Goal: Task Accomplishment & Management: Complete application form

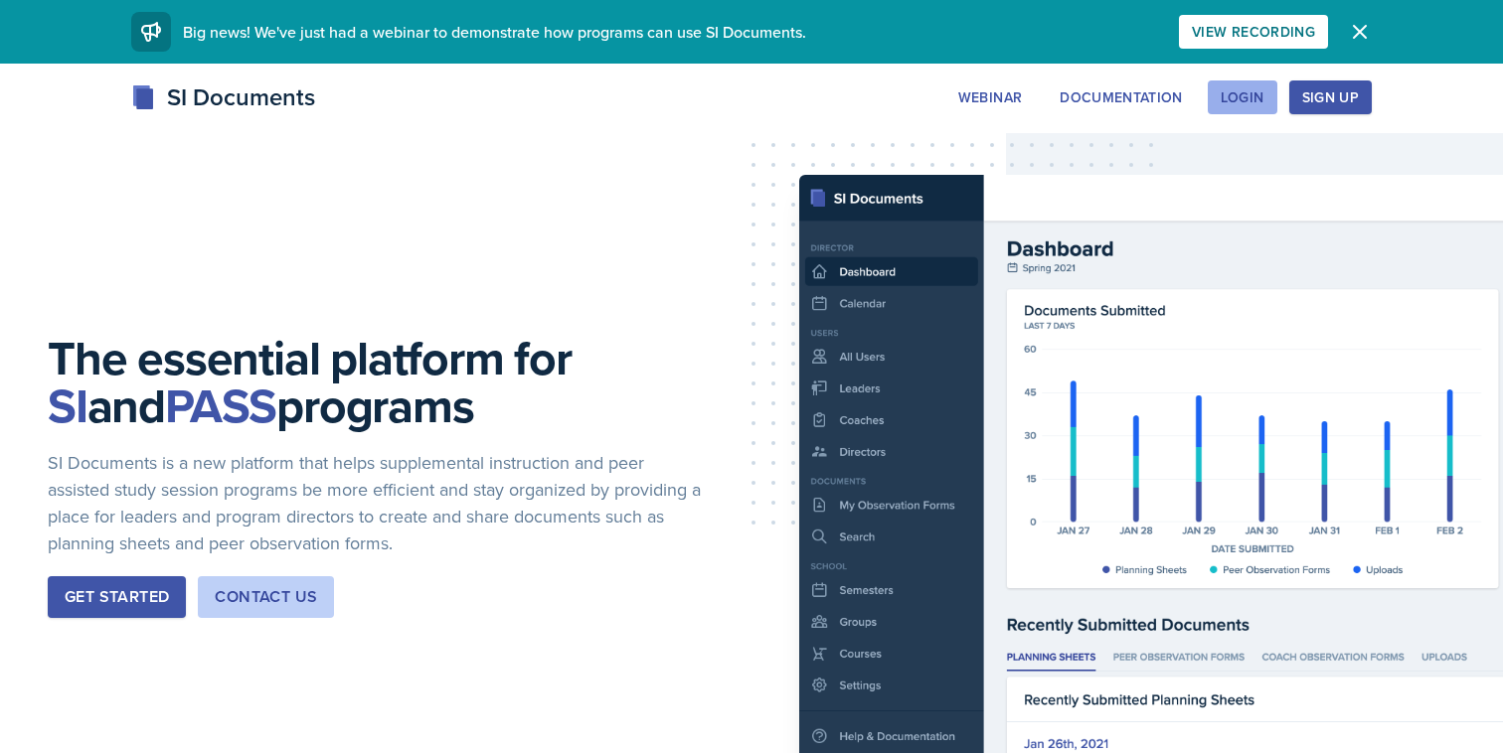
click at [1262, 95] on div "Login" at bounding box center [1242, 97] width 44 height 16
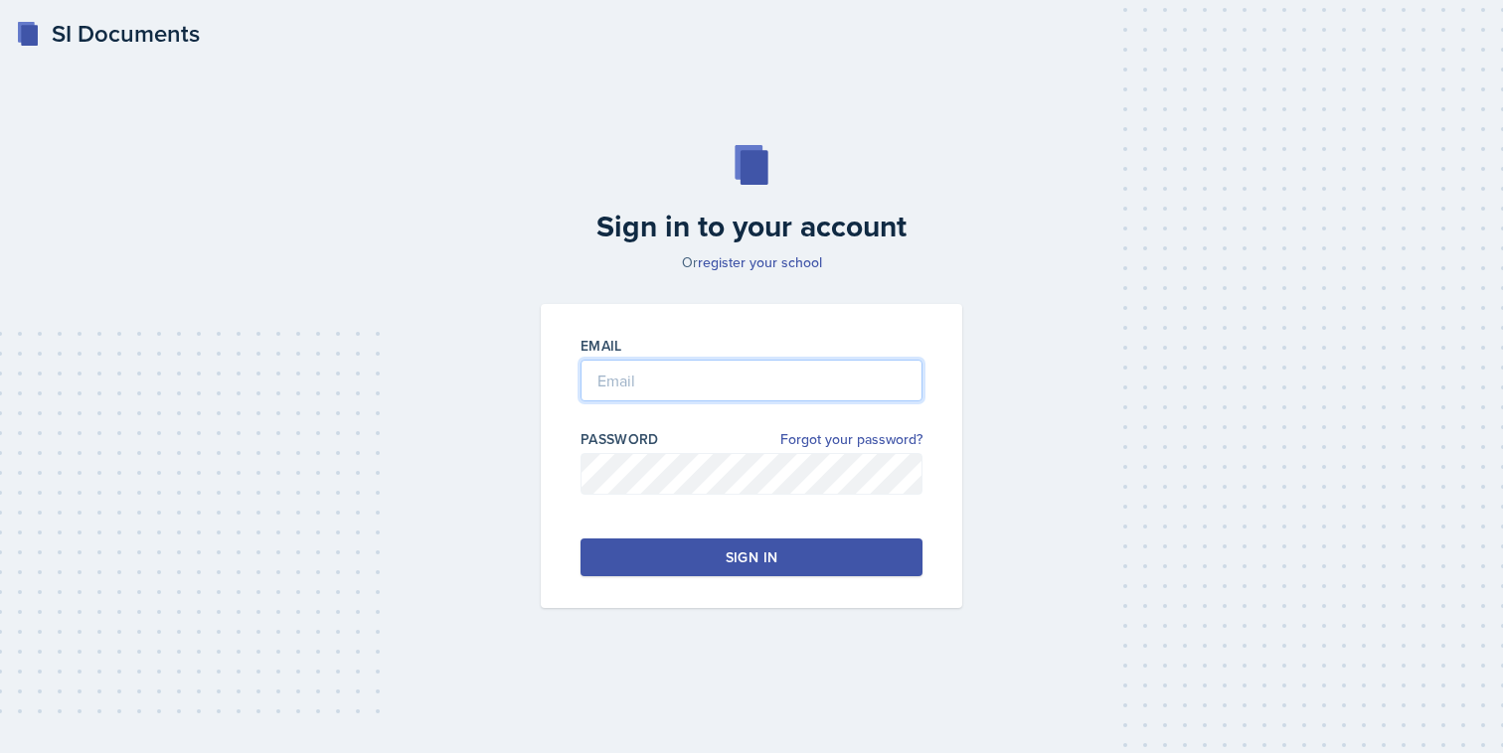
click at [880, 379] on input "email" at bounding box center [751, 381] width 342 height 42
type input "szhang21@"
click at [795, 260] on link "register your school" at bounding box center [760, 262] width 124 height 20
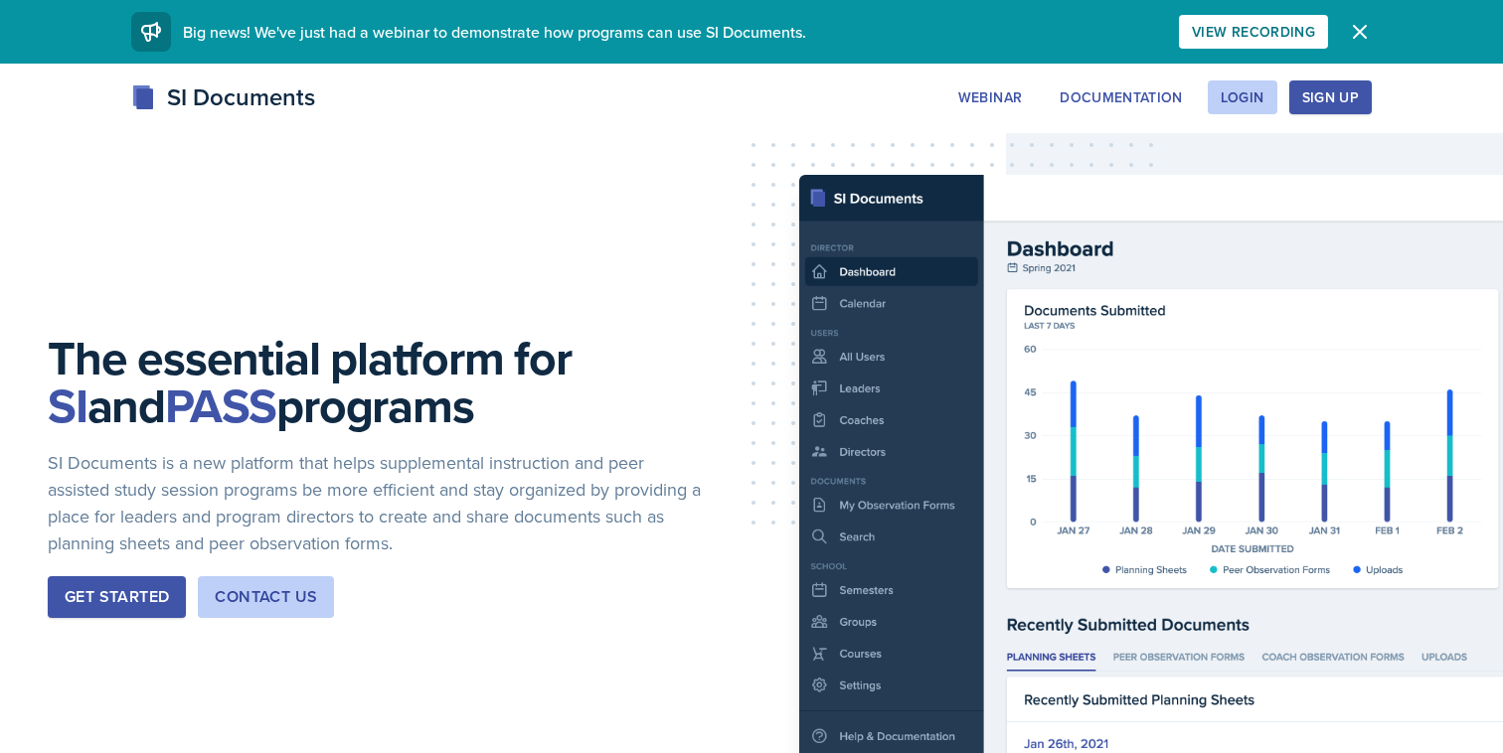
click at [1318, 89] on div "Sign Up" at bounding box center [1330, 97] width 57 height 16
click at [1225, 97] on div "Login" at bounding box center [1242, 97] width 44 height 16
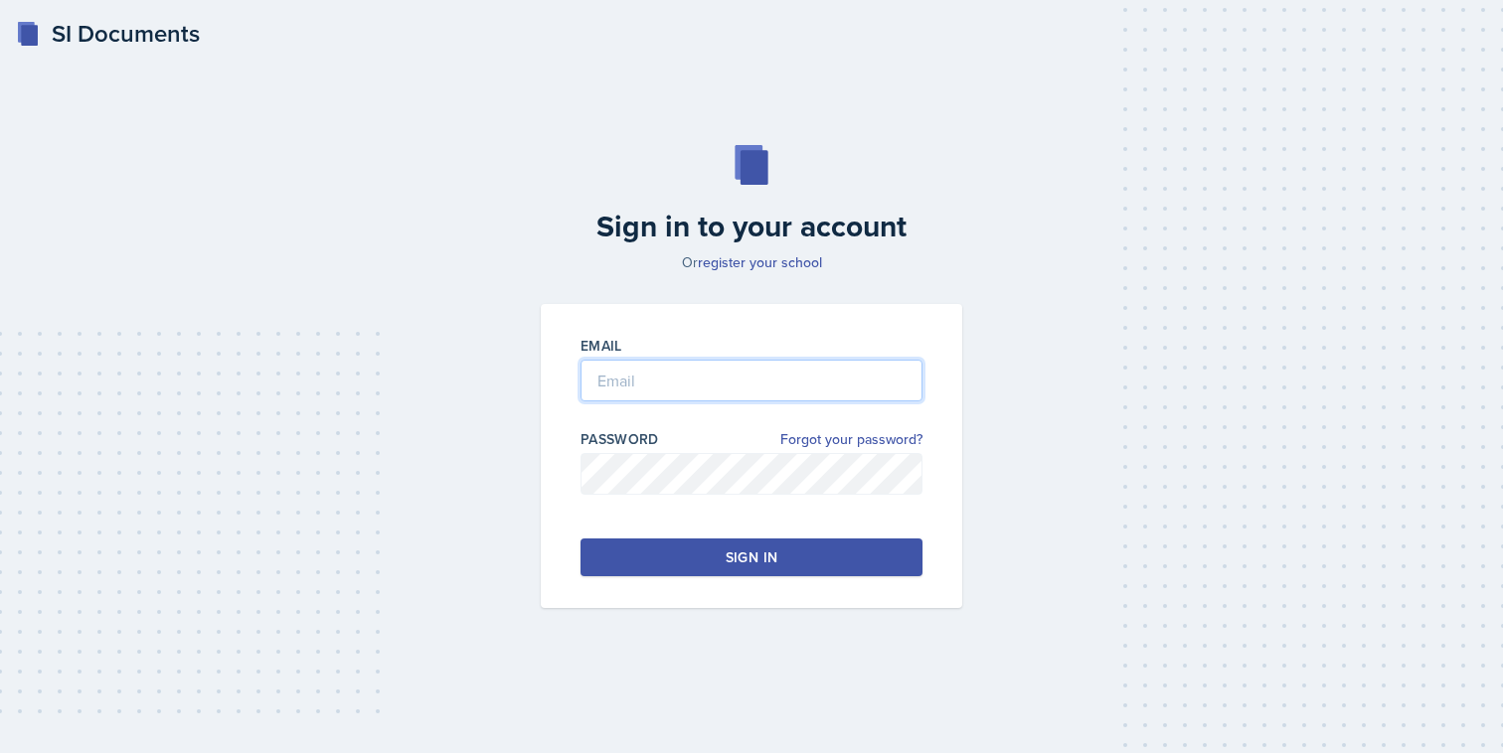
click at [685, 381] on input "email" at bounding box center [751, 381] width 342 height 42
type input "szhang21@students.kenensaw.edu"
click at [661, 498] on div at bounding box center [751, 505] width 342 height 20
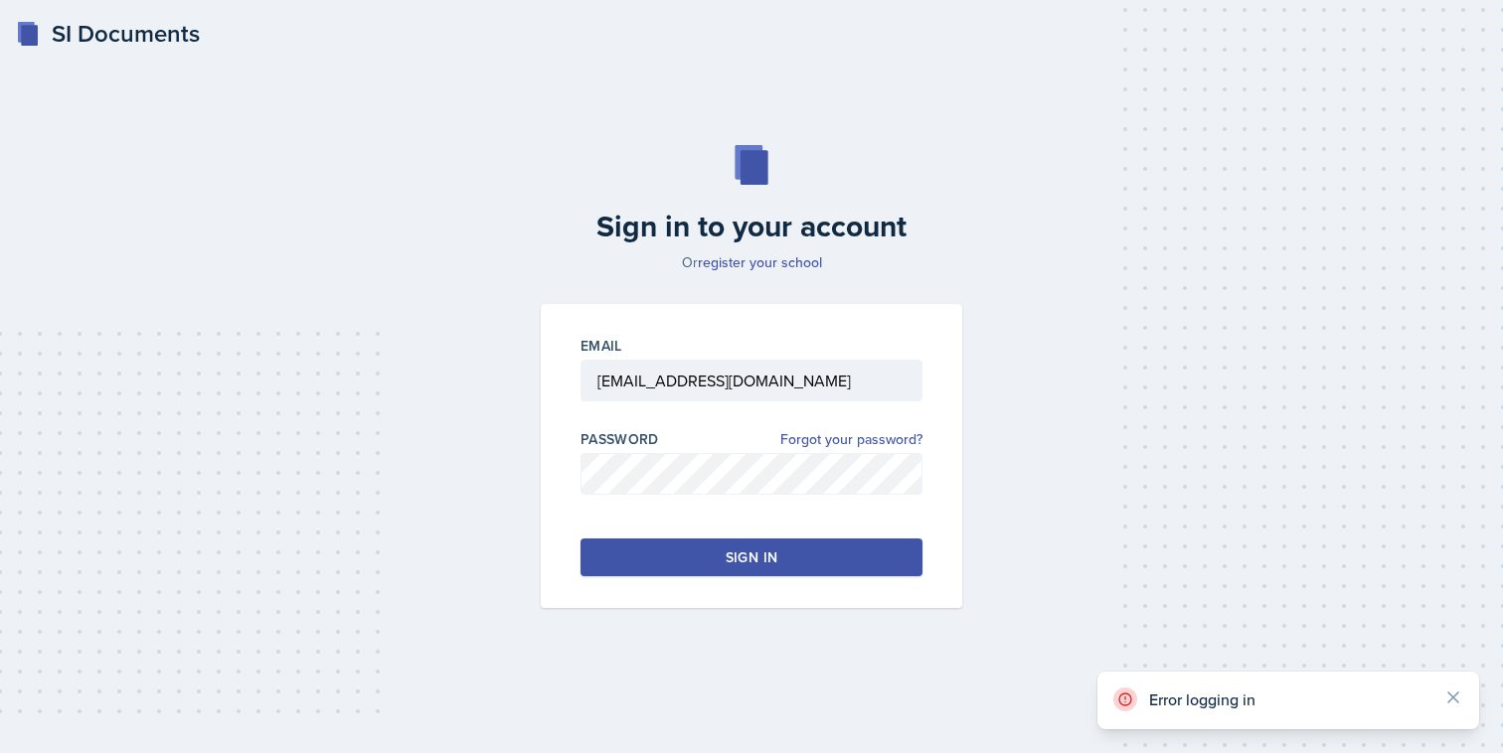
click at [105, 33] on div "SI Documents" at bounding box center [108, 34] width 184 height 36
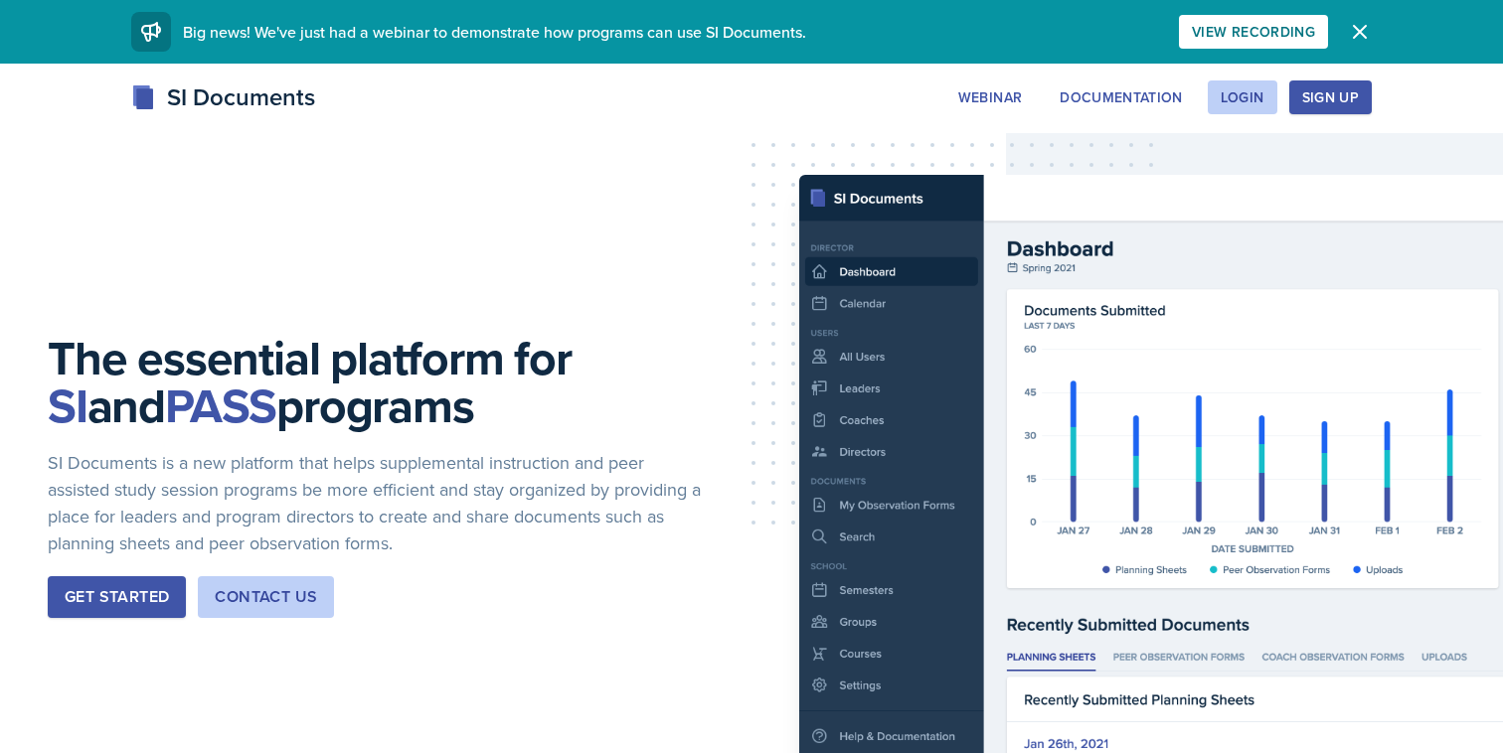
click at [221, 101] on div "SI Documents" at bounding box center [223, 98] width 184 height 36
click at [152, 101] on rect at bounding box center [144, 98] width 17 height 21
click at [1173, 102] on div "Documentation" at bounding box center [1120, 97] width 123 height 16
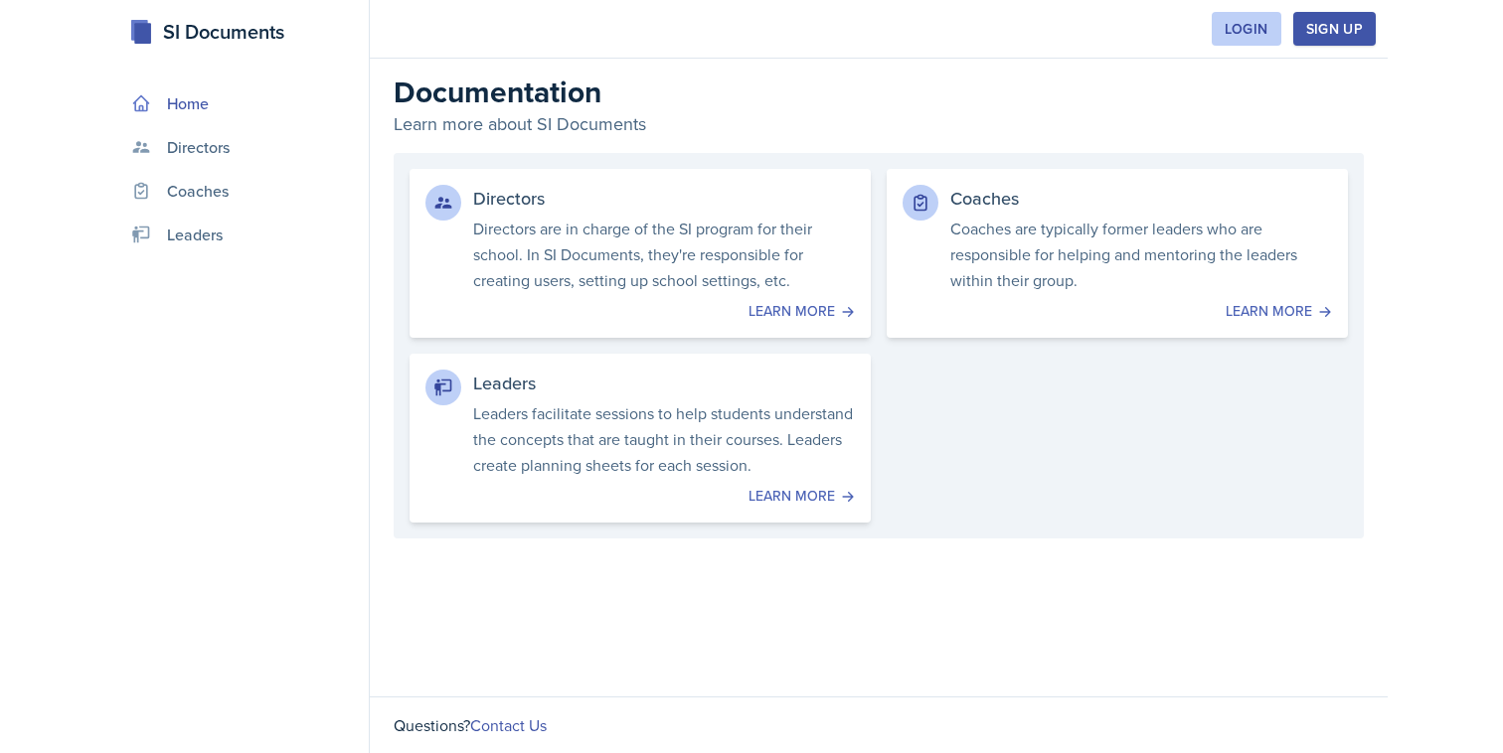
click at [253, 118] on link "Home" at bounding box center [242, 103] width 238 height 40
click at [253, 135] on link "Directors" at bounding box center [242, 147] width 238 height 40
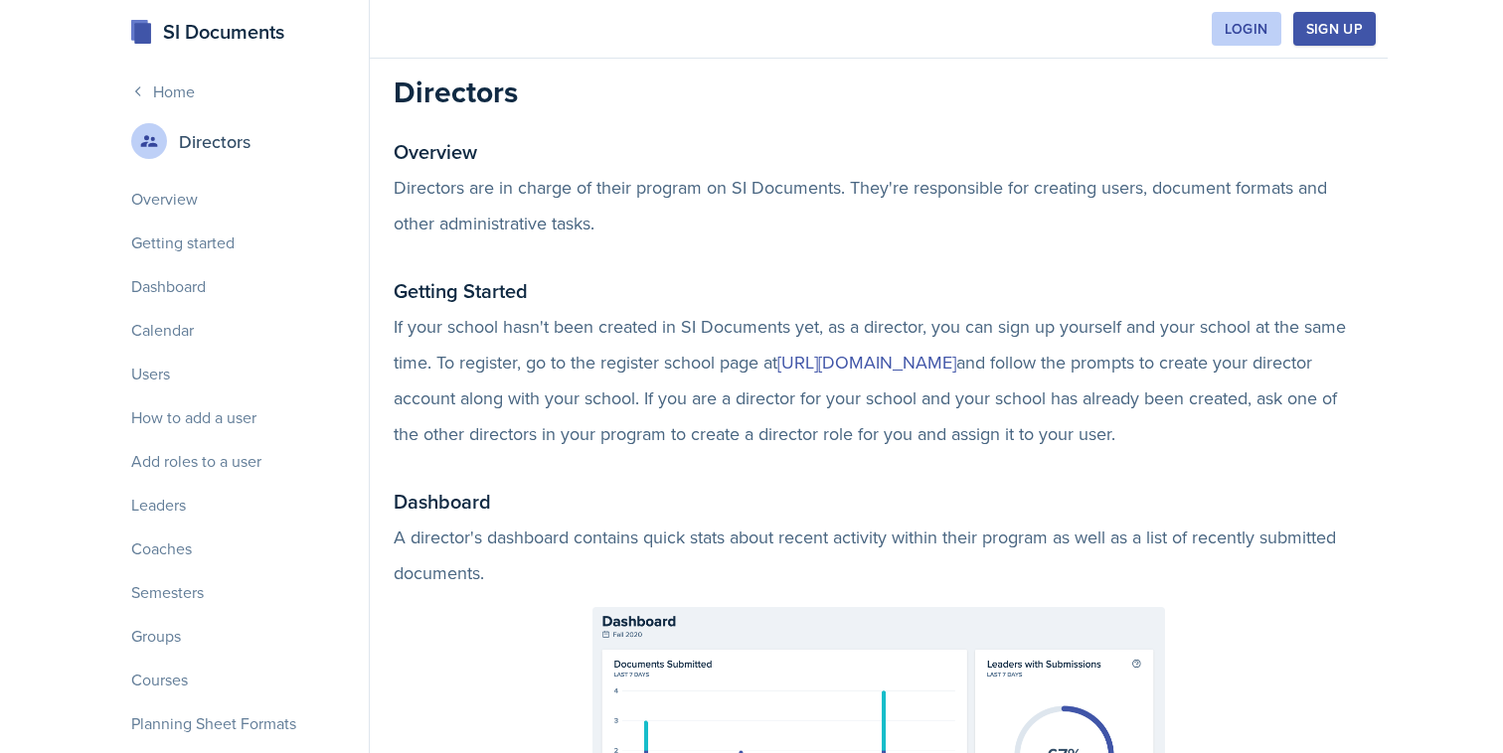
click at [180, 93] on link "Home" at bounding box center [242, 92] width 222 height 24
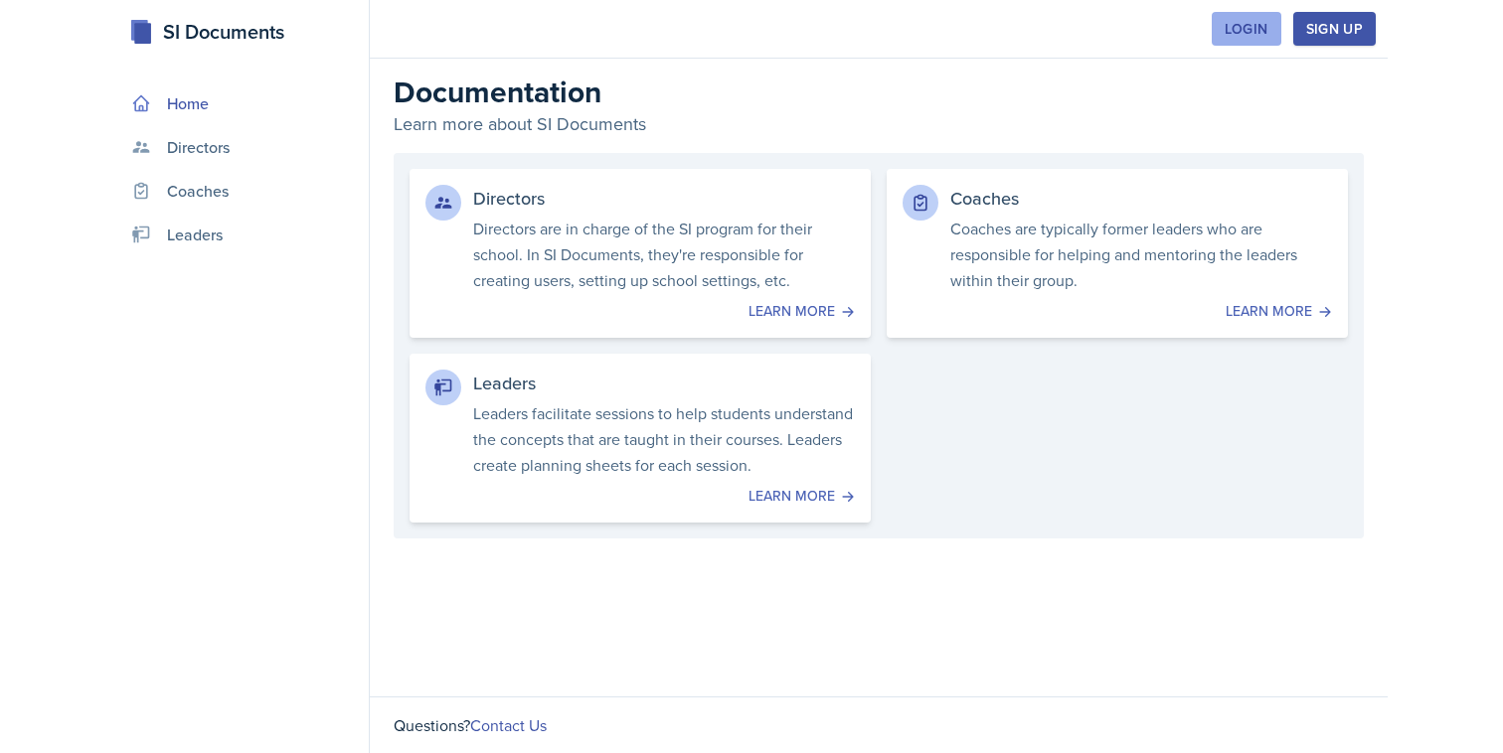
click at [1240, 33] on div "Login" at bounding box center [1246, 29] width 44 height 16
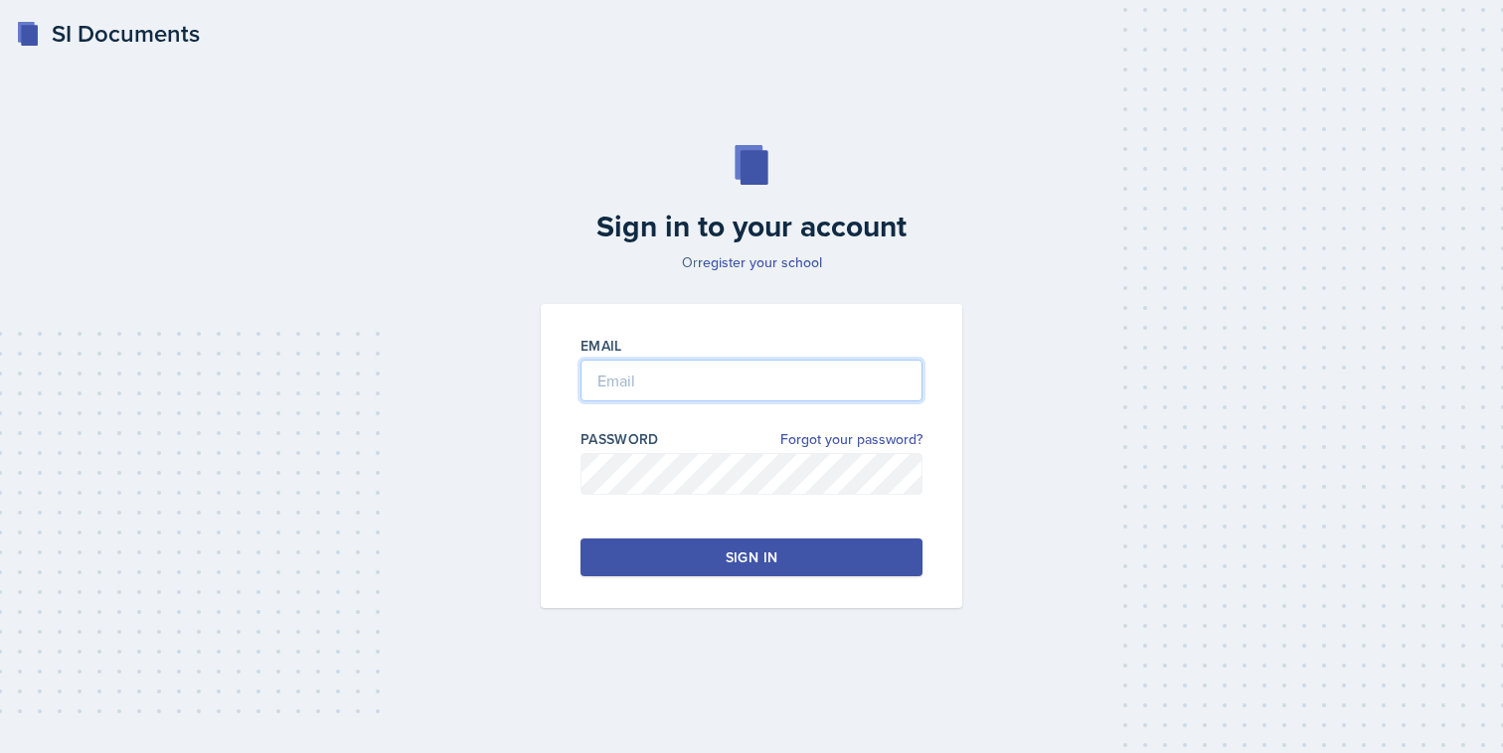
click at [770, 379] on input "email" at bounding box center [751, 381] width 342 height 42
type input "z"
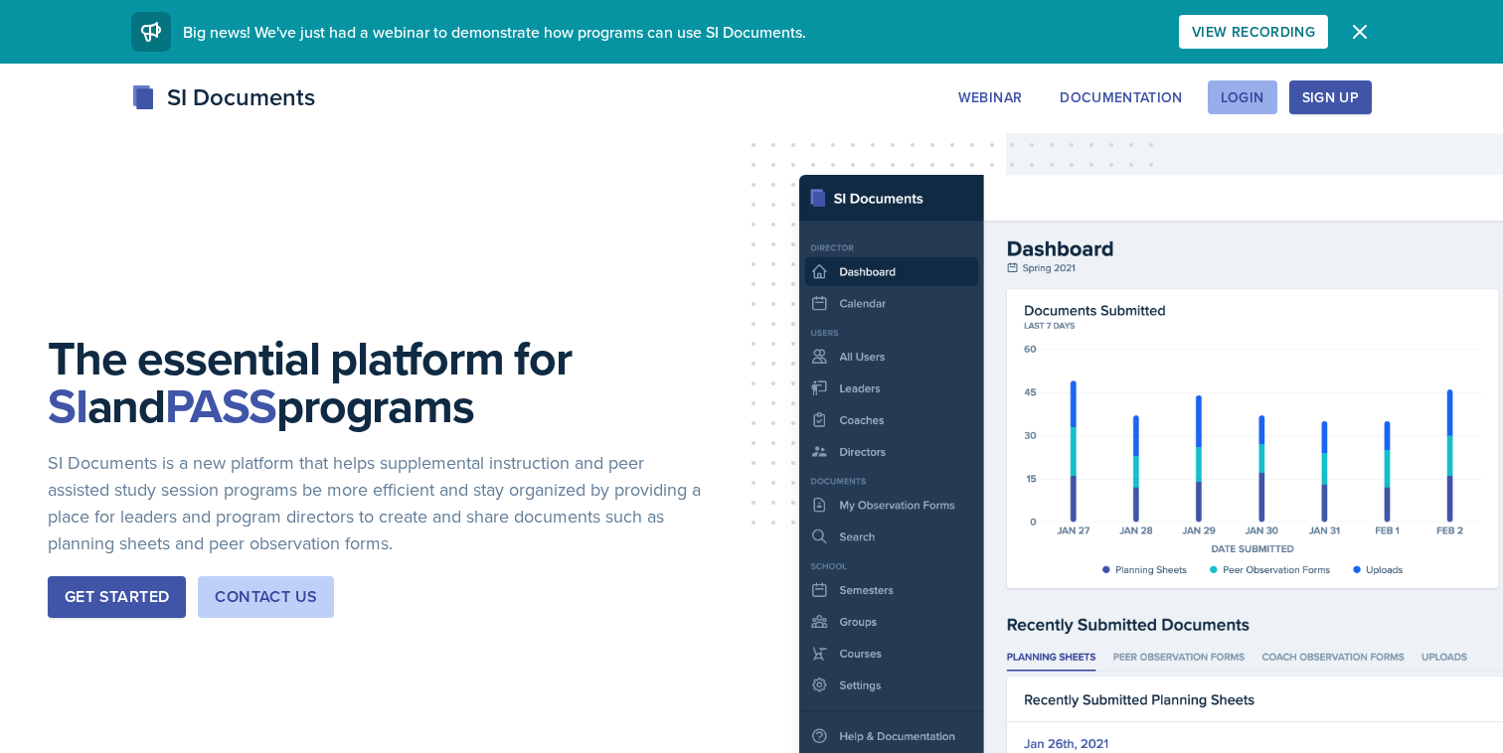
click at [1262, 95] on div "Login" at bounding box center [1242, 97] width 44 height 16
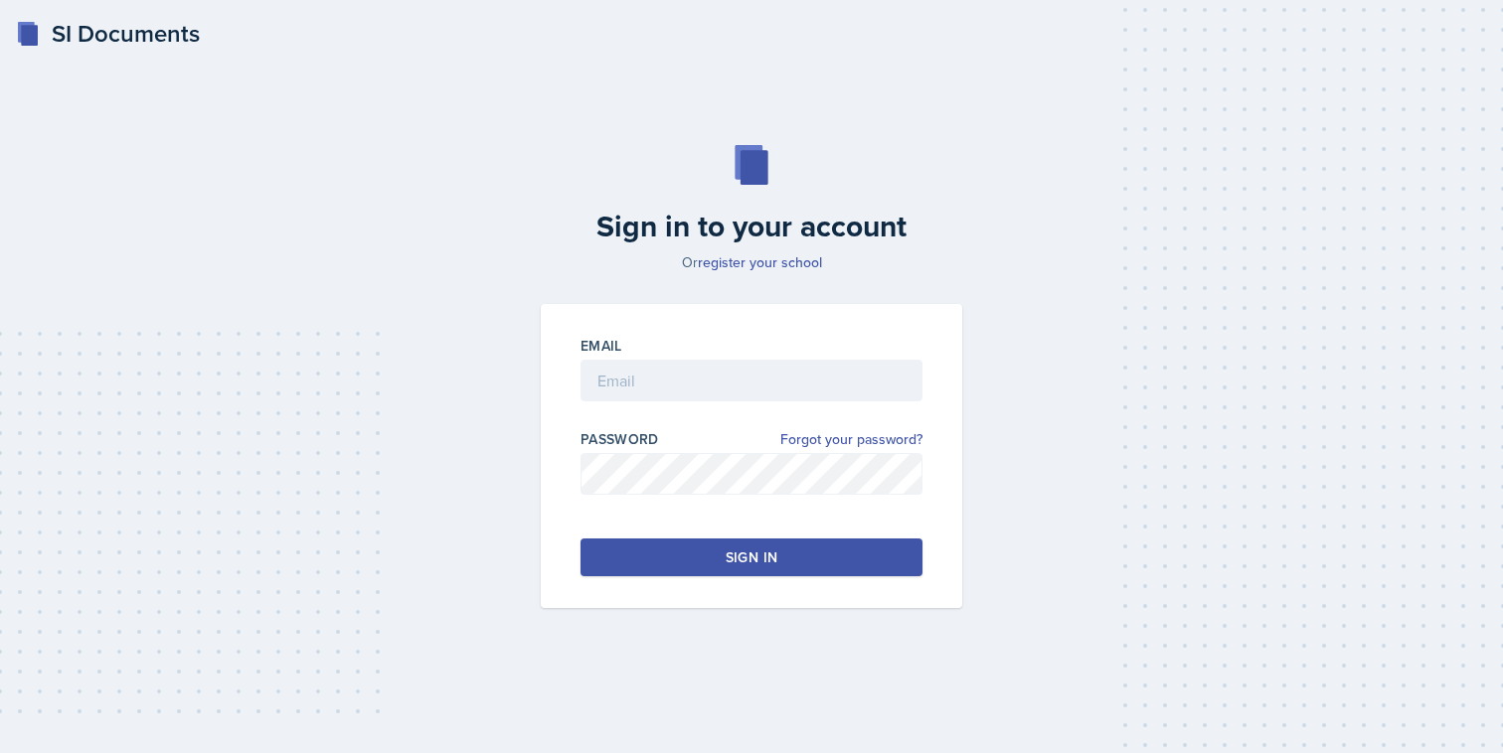
click at [736, 407] on div at bounding box center [751, 411] width 342 height 20
click at [65, 33] on div "SI Documents" at bounding box center [108, 34] width 184 height 36
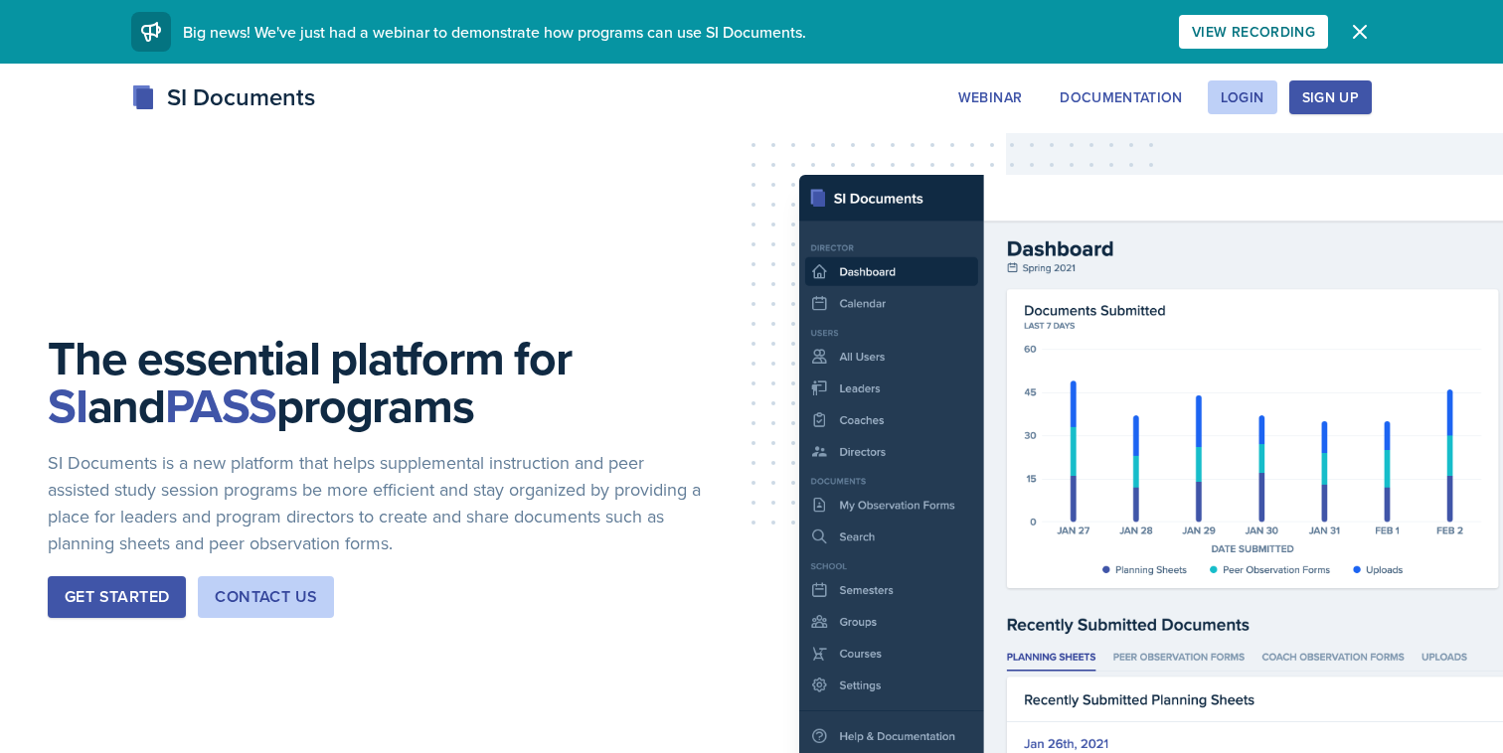
click at [1341, 96] on div "Sign Up" at bounding box center [1330, 97] width 57 height 16
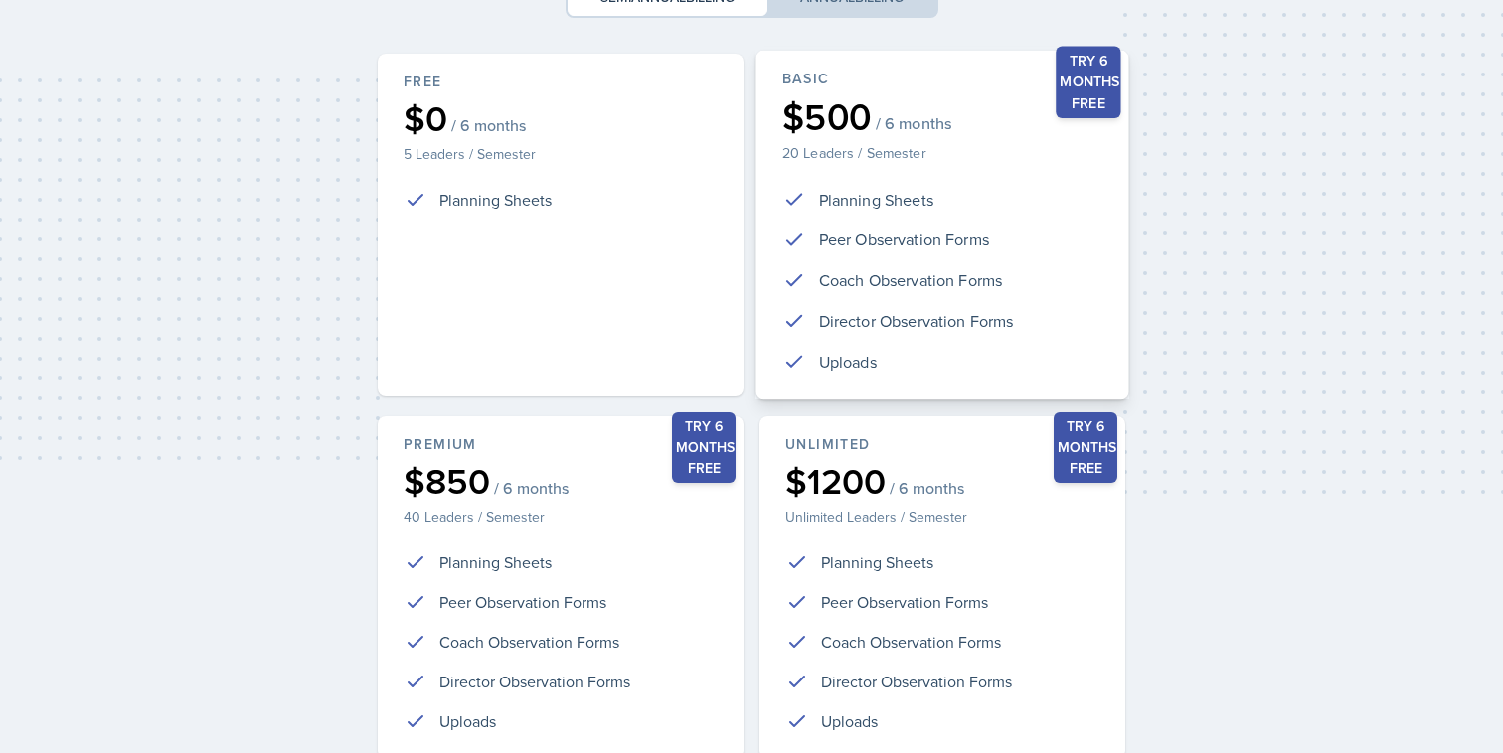
scroll to position [424, 0]
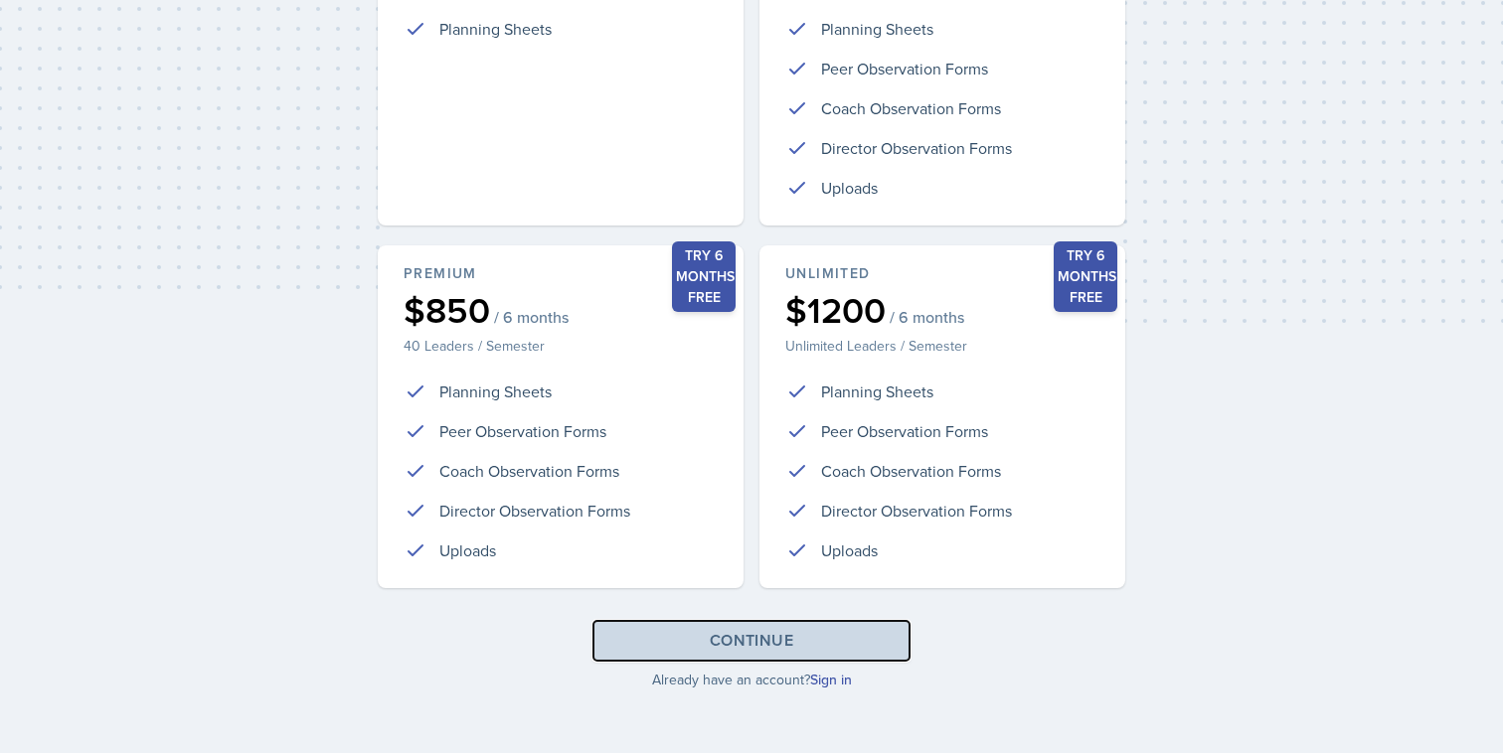
click at [851, 643] on button "Continue" at bounding box center [751, 641] width 318 height 42
click at [826, 691] on div "Choose a plan Select the plan that's right for your program. You can update you…" at bounding box center [751, 164] width 763 height 1082
click at [823, 678] on link "Sign in" at bounding box center [831, 680] width 42 height 20
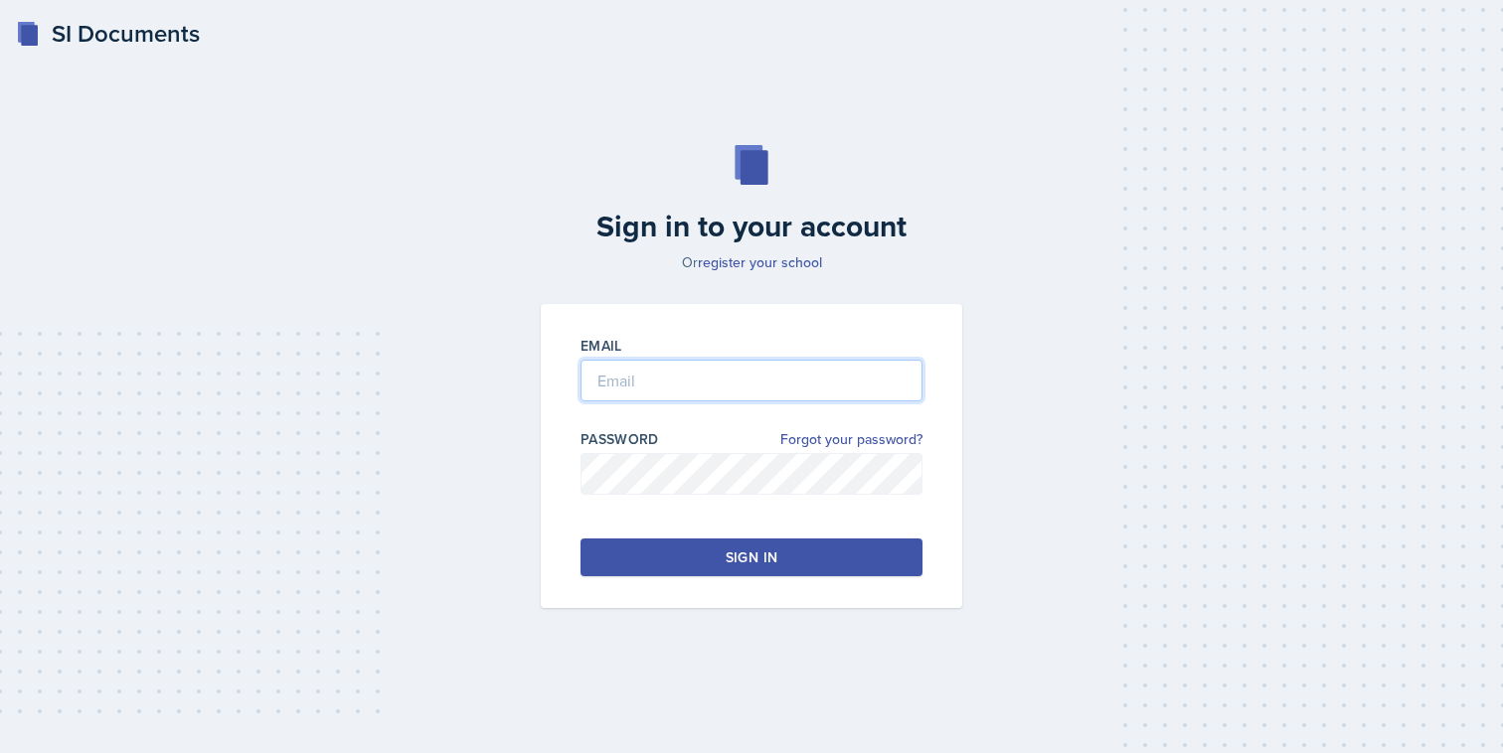
click at [774, 400] on input "email" at bounding box center [751, 381] width 342 height 42
type input "szhang21@students.kennesaw.edu"
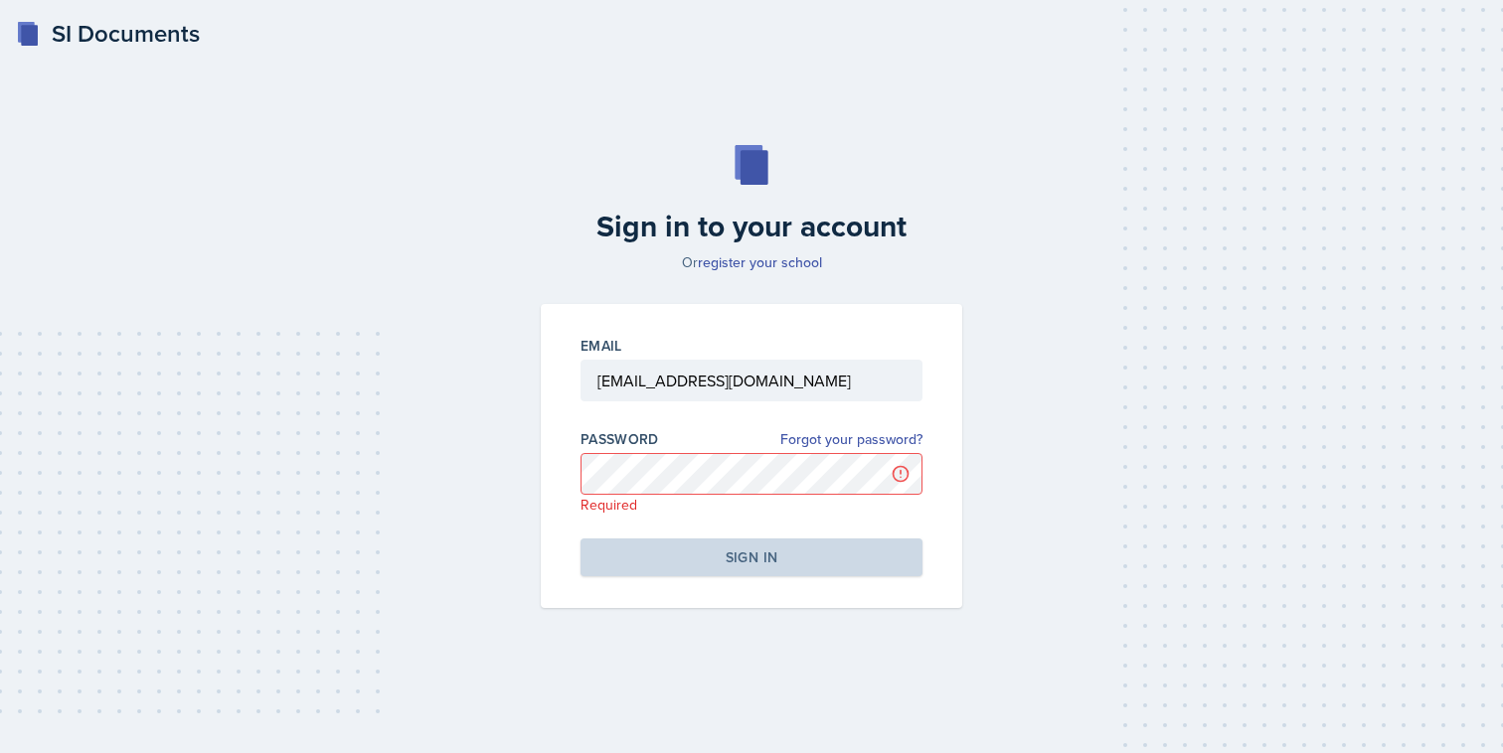
click at [122, 48] on div "SI Documents" at bounding box center [108, 34] width 184 height 36
